Goal: Information Seeking & Learning: Learn about a topic

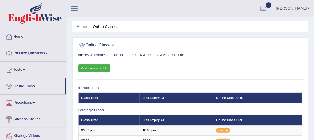
click at [48, 51] on link "Practice Questions" at bounding box center [33, 52] width 66 height 14
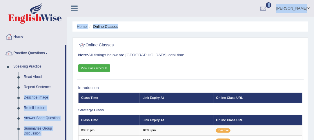
drag, startPoint x: 66, startPoint y: 82, endPoint x: 69, endPoint y: 93, distance: 11.3
click at [62, 126] on link "Summarize Group Discussion" at bounding box center [43, 130] width 44 height 15
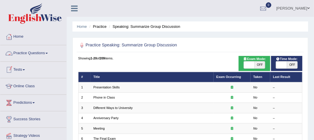
click at [48, 53] on span at bounding box center [46, 53] width 2 height 1
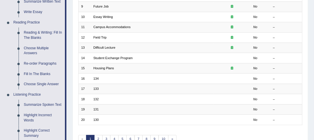
scroll to position [165, 0]
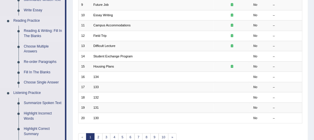
click at [50, 29] on link "Reading & Writing: Fill In The Blanks" at bounding box center [43, 33] width 44 height 15
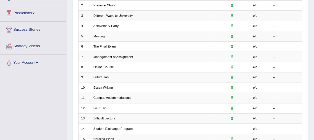
scroll to position [135, 0]
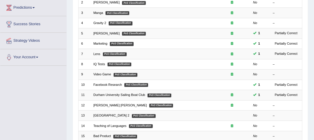
scroll to position [95, 0]
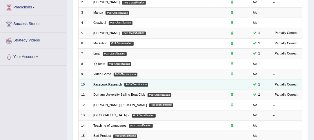
click at [106, 83] on link "Facebook Research" at bounding box center [107, 84] width 29 height 3
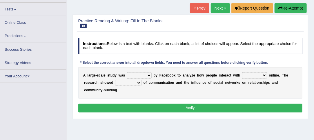
scroll to position [57, 0]
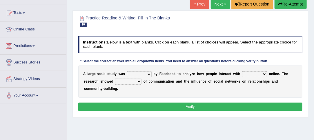
click at [148, 72] on select "surveyed had asked made" at bounding box center [139, 74] width 25 height 6
click at [167, 87] on div "A l a r g e - s c a l e s t u d y w a s surveyed had asked made b y F a c e b o…" at bounding box center [190, 81] width 224 height 32
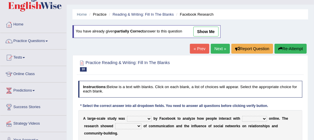
scroll to position [13, 0]
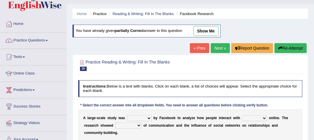
click at [46, 39] on link "Practice Questions" at bounding box center [33, 39] width 66 height 14
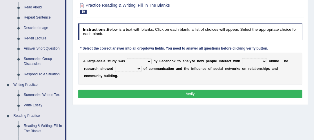
scroll to position [67, 0]
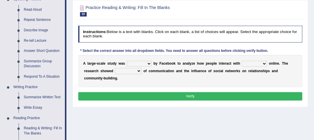
click at [149, 62] on select "surveyed had asked made" at bounding box center [139, 64] width 25 height 6
click at [127, 61] on select "surveyed had asked made" at bounding box center [139, 64] width 25 height 6
click at [149, 63] on select "surveyed had asked made" at bounding box center [139, 64] width 25 height 6
select select "made"
click at [127, 61] on select "surveyed had asked made" at bounding box center [139, 64] width 25 height 6
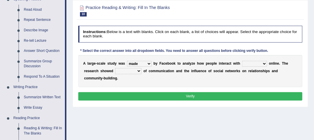
click at [265, 63] on select "together all each other another" at bounding box center [254, 64] width 25 height 6
select select "each other"
click at [242, 61] on select "together all each other another" at bounding box center [254, 64] width 25 height 6
click at [138, 70] on select "advantages standards fellowships patterns" at bounding box center [128, 71] width 26 height 6
select select "patterns"
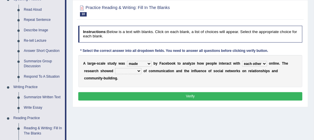
click at [115, 68] on select "advantages standards fellowships patterns" at bounding box center [128, 71] width 26 height 6
click at [193, 95] on button "Verify" at bounding box center [190, 96] width 224 height 8
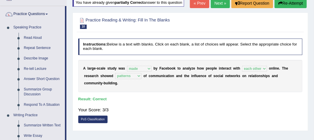
scroll to position [39, 0]
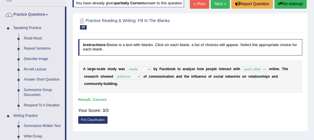
click at [217, 3] on link "Next »" at bounding box center [220, 4] width 19 height 10
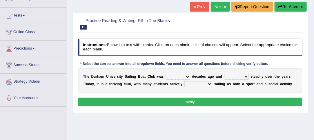
scroll to position [57, 0]
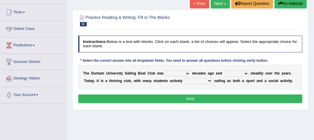
click at [187, 72] on select "found fund founded find" at bounding box center [177, 74] width 25 height 6
select select "found"
click at [165, 71] on select "found fund founded find" at bounding box center [177, 74] width 25 height 6
click at [247, 72] on select "grow growing has grown grown" at bounding box center [236, 74] width 25 height 6
click at [224, 71] on select "grow growing has grown grown" at bounding box center [236, 74] width 25 height 6
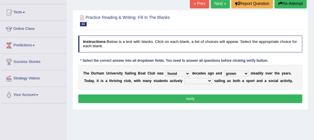
click at [247, 72] on select "grow growing has grown grown" at bounding box center [236, 74] width 25 height 6
select select "has grown"
click at [224, 71] on select "grow growing has grown grown" at bounding box center [236, 74] width 25 height 6
click at [208, 79] on select "enjoy enjoyed are enjoying enjoying" at bounding box center [198, 81] width 28 height 6
select select "enjoying"
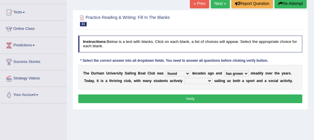
click at [184, 78] on select "enjoy enjoyed are enjoying enjoying" at bounding box center [198, 81] width 28 height 6
click at [190, 97] on button "Verify" at bounding box center [190, 98] width 224 height 8
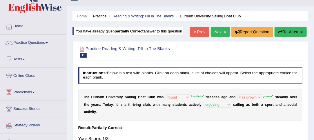
scroll to position [0, 0]
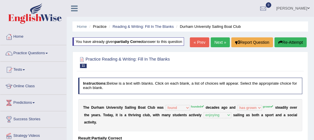
click at [221, 40] on link "Next »" at bounding box center [220, 42] width 19 height 10
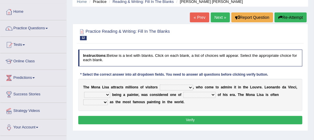
scroll to position [35, 0]
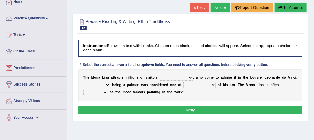
click at [191, 76] on select "around the year the all year all year round per year" at bounding box center [176, 78] width 33 height 6
click at [160, 75] on select "around the year the all year all year round per year" at bounding box center [176, 78] width 33 height 6
click at [107, 84] on select "rather than as much as as well as as long as" at bounding box center [97, 85] width 26 height 6
click at [189, 76] on select "around the year the all year all year round per year" at bounding box center [176, 78] width 33 height 6
select select "per year"
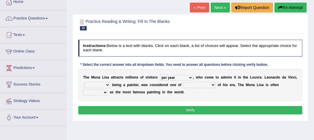
click at [160, 75] on select "around the year the all year all year round per year" at bounding box center [176, 78] width 33 height 6
click at [108, 84] on select "rather than as much as as well as as long as" at bounding box center [97, 85] width 26 height 6
select select "as well as"
click at [84, 82] on select "rather than as much as as well as as long as" at bounding box center [97, 85] width 26 height 6
click at [107, 82] on select "rather than as much as as well as as long as" at bounding box center [97, 85] width 26 height 6
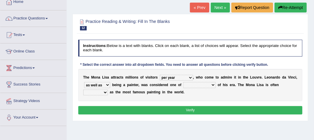
click at [214, 84] on select "better artists artist the better artist the best artists" at bounding box center [199, 85] width 32 height 6
click at [183, 82] on select "better artists artist the better artist the best artists" at bounding box center [199, 85] width 32 height 6
click at [212, 83] on select "better artists artist the better artist the best artists" at bounding box center [199, 85] width 32 height 6
select select "the best artists"
click at [183, 82] on select "better artists artist the better artist the best artists" at bounding box center [199, 85] width 32 height 6
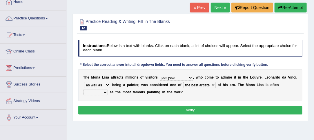
click at [105, 91] on select "classified suggested predicted described" at bounding box center [95, 93] width 25 height 6
click at [83, 90] on select "classified suggested predicted described" at bounding box center [95, 93] width 25 height 6
click at [104, 91] on select "classified suggested predicted described" at bounding box center [95, 93] width 25 height 6
select select "described"
click at [83, 90] on select "classified suggested predicted described" at bounding box center [95, 93] width 25 height 6
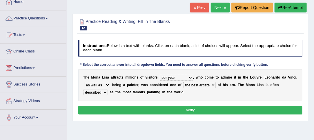
click at [107, 83] on select "rather than as much as as well as as long as" at bounding box center [97, 85] width 26 height 6
select select "rather than"
click at [84, 82] on select "rather than as much as as well as as long as" at bounding box center [97, 85] width 26 height 6
click at [192, 109] on button "Verify" at bounding box center [190, 110] width 224 height 8
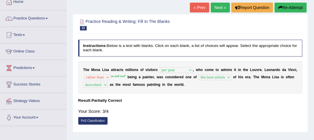
click at [219, 7] on link "Next »" at bounding box center [220, 8] width 19 height 10
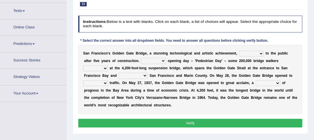
scroll to position [66, 0]
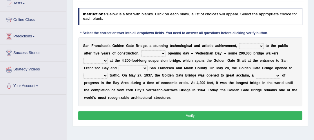
click at [260, 45] on select "opens closes appears equals" at bounding box center [251, 46] width 25 height 6
select select "opens"
click at [239, 43] on select "opens closes appears equals" at bounding box center [251, 46] width 25 height 6
click at [154, 52] on select "On During Since When" at bounding box center [153, 53] width 25 height 6
click at [141, 50] on select "On During Since When" at bounding box center [153, 53] width 25 height 6
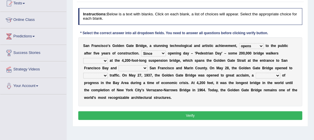
click at [152, 52] on select "On During Since When" at bounding box center [153, 53] width 25 height 6
select select "On"
click at [141, 50] on select "On During Since When" at bounding box center [153, 53] width 25 height 6
click at [108, 58] on select "stationed looked marveled laughed" at bounding box center [95, 61] width 25 height 6
select select "stationed"
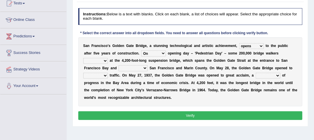
click at [108, 58] on select "stationed looked marveled laughed" at bounding box center [95, 61] width 25 height 6
click at [119, 67] on select "separates connects channels differentiates" at bounding box center [133, 68] width 29 height 6
select select "differentiates"
click at [119, 65] on select "separates connects channels differentiates" at bounding box center [133, 68] width 29 height 6
click at [108, 73] on select "aquatic vehicular airborne watertight" at bounding box center [95, 76] width 25 height 6
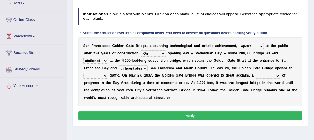
select select "vehicular"
click at [108, 73] on select "aquatic vehicular airborne watertight" at bounding box center [95, 76] width 25 height 6
click at [256, 74] on select "denial symbol technique yield" at bounding box center [268, 76] width 25 height 6
select select "symbol"
click at [256, 73] on select "denial symbol technique yield" at bounding box center [268, 76] width 25 height 6
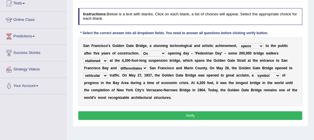
click at [108, 58] on select "stationed looked marveled laughed" at bounding box center [95, 61] width 25 height 6
select select "looked"
click at [108, 58] on select "stationed looked marveled laughed" at bounding box center [95, 61] width 25 height 6
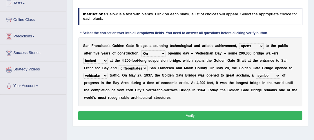
click at [261, 45] on select "opens closes appears equals" at bounding box center [251, 46] width 25 height 6
click at [239, 43] on select "opens closes appears equals" at bounding box center [251, 46] width 25 height 6
click at [154, 52] on select "On During Since When" at bounding box center [153, 53] width 25 height 6
click at [141, 50] on select "On During Since When" at bounding box center [153, 53] width 25 height 6
click at [108, 58] on select "stationed looked marveled laughed" at bounding box center [95, 61] width 25 height 6
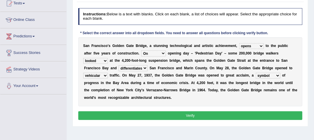
click at [108, 58] on select "stationed looked marveled laughed" at bounding box center [95, 61] width 25 height 6
click at [119, 66] on select "separates connects channels differentiates" at bounding box center [133, 68] width 29 height 6
select select "connects"
click at [119, 65] on select "separates connects channels differentiates" at bounding box center [133, 68] width 29 height 6
click at [256, 74] on select "denial symbol technique yield" at bounding box center [268, 76] width 25 height 6
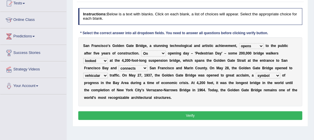
click at [256, 73] on select "denial symbol technique yield" at bounding box center [268, 76] width 25 height 6
click at [256, 74] on select "denial symbol technique yield" at bounding box center [268, 76] width 25 height 6
click at [256, 73] on select "denial symbol technique yield" at bounding box center [268, 76] width 25 height 6
click at [192, 114] on button "Verify" at bounding box center [190, 115] width 224 height 8
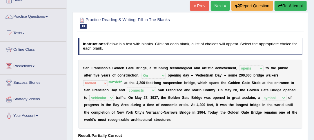
scroll to position [37, 0]
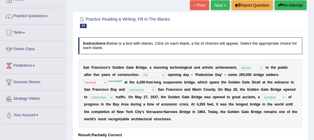
click at [220, 4] on link "Next »" at bounding box center [220, 5] width 19 height 10
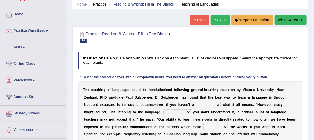
scroll to position [34, 0]
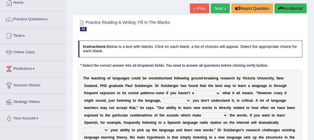
click at [212, 35] on div "Practice Reading & Writing: Fill In The Blanks 14 Teaching of Languages Instruc…" at bounding box center [190, 94] width 236 height 159
click at [202, 31] on h2 "Practice Reading & Writing: Fill In The Blanks 14 Teaching of Languages" at bounding box center [147, 25] width 139 height 12
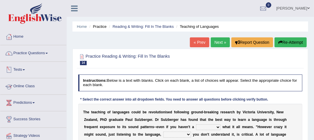
click at [25, 84] on link "Online Class" at bounding box center [33, 85] width 66 height 14
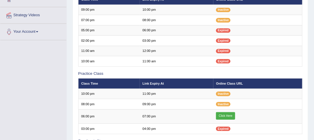
scroll to position [120, 0]
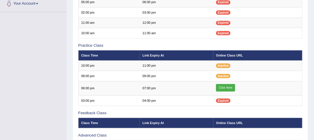
scroll to position [149, 0]
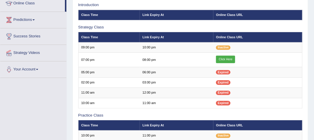
scroll to position [77, 0]
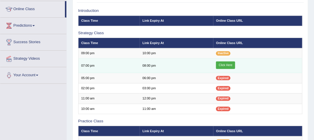
click at [231, 62] on link "Click Here" at bounding box center [225, 65] width 19 height 8
